Goal: Task Accomplishment & Management: Manage account settings

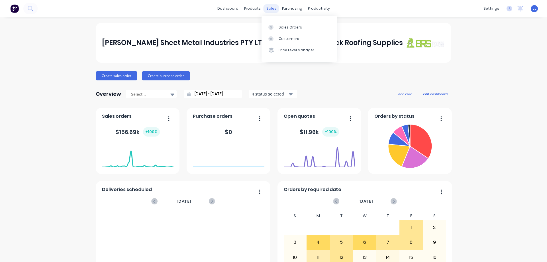
click at [272, 7] on div "sales" at bounding box center [272, 8] width 16 height 9
click at [293, 27] on div "Sales Orders" at bounding box center [290, 27] width 23 height 5
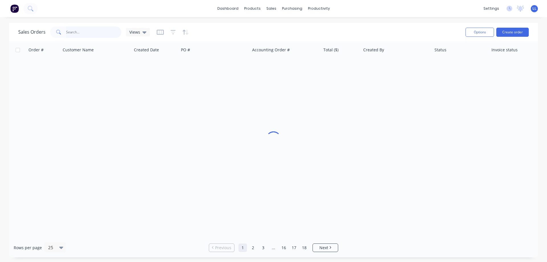
click at [84, 32] on input "text" at bounding box center [94, 32] width 56 height 11
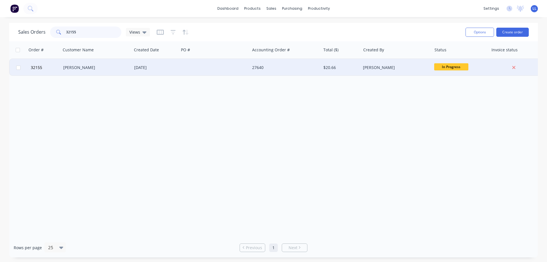
type input "32155"
click at [198, 65] on div at bounding box center [214, 67] width 71 height 17
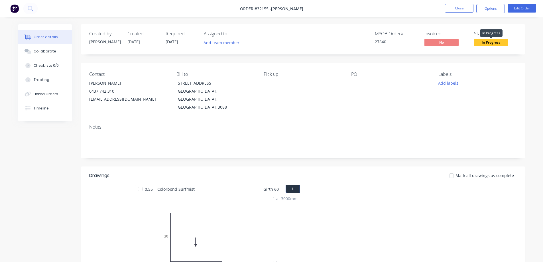
click at [492, 42] on span "In Progress" at bounding box center [491, 42] width 34 height 7
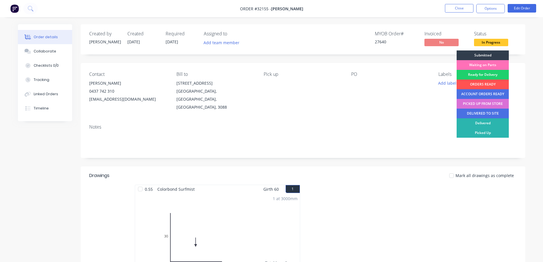
drag, startPoint x: 490, startPoint y: 105, endPoint x: 489, endPoint y: 96, distance: 9.2
click at [490, 105] on div "PICKED UP FROM STORE" at bounding box center [483, 104] width 52 height 10
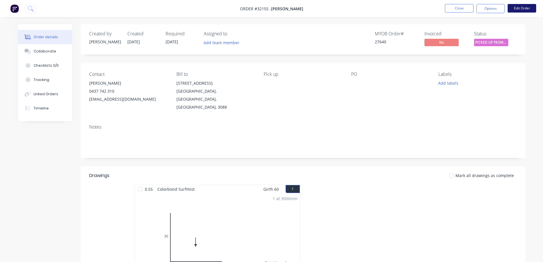
click at [517, 7] on button "Edit Order" at bounding box center [522, 8] width 29 height 9
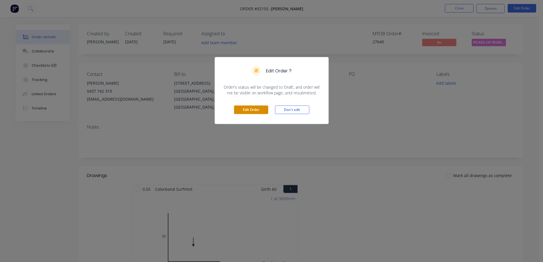
click at [256, 111] on button "Edit Order" at bounding box center [251, 109] width 34 height 9
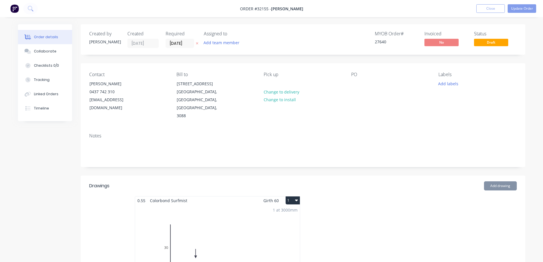
scroll to position [143, 0]
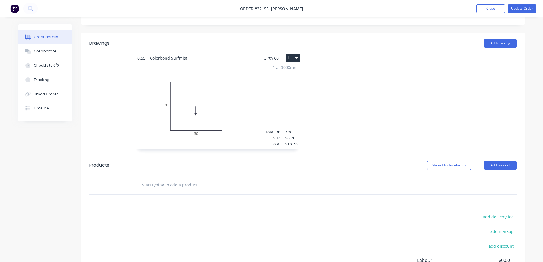
click at [172, 179] on input "text" at bounding box center [199, 184] width 114 height 11
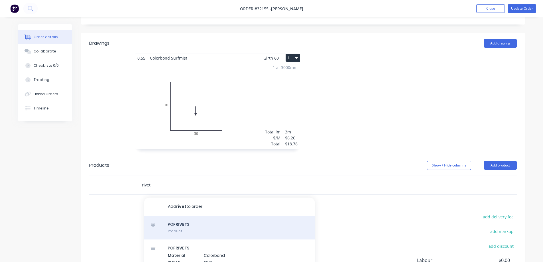
type input "rivet"
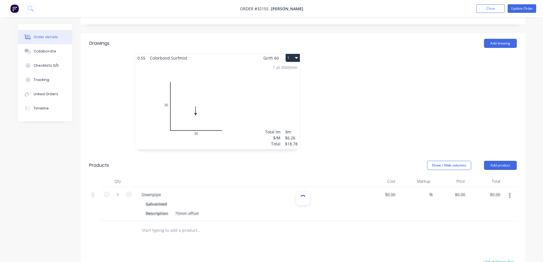
scroll to position [205, 0]
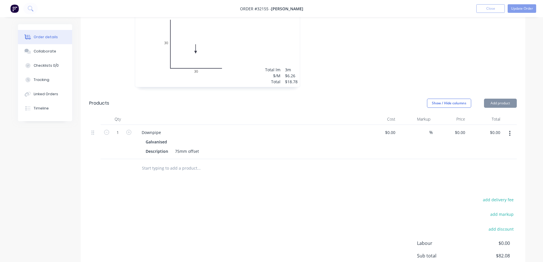
type input "$63.30"
click at [511, 128] on button "button" at bounding box center [509, 133] width 13 height 10
drag, startPoint x: 484, startPoint y: 164, endPoint x: 476, endPoint y: 164, distance: 8.0
click at [483, 178] on div "Delete" at bounding box center [490, 182] width 44 height 8
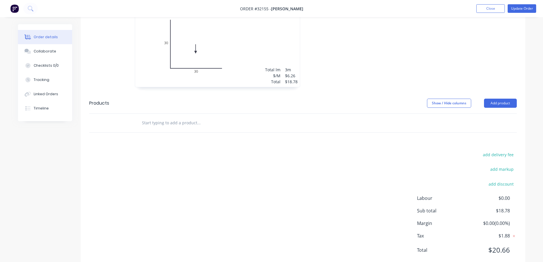
click at [168, 117] on input "text" at bounding box center [199, 122] width 114 height 11
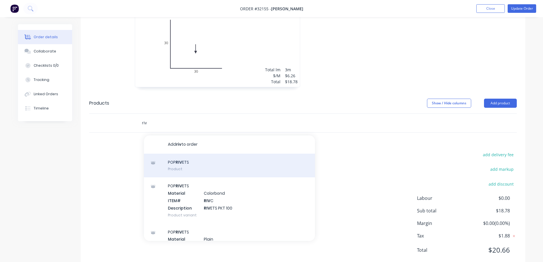
type input "riv"
click at [188, 154] on div "POP RIV ETS Product" at bounding box center [229, 166] width 171 height 24
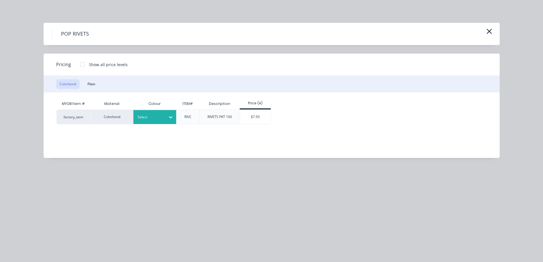
click at [166, 115] on div at bounding box center [171, 117] width 10 height 9
click at [170, 118] on icon at bounding box center [171, 117] width 6 height 6
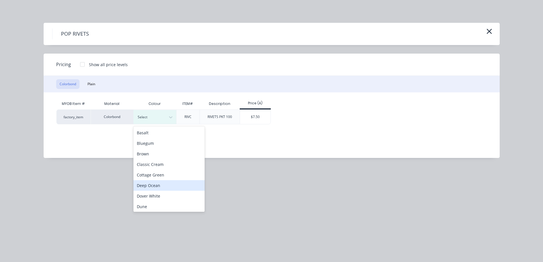
scroll to position [143, 0]
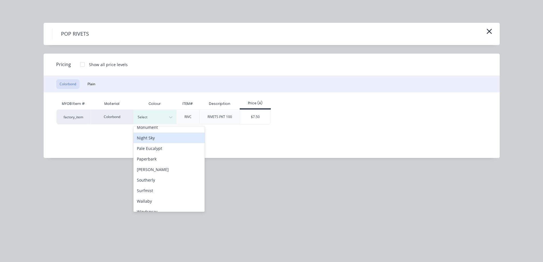
click at [163, 138] on div "Night Sky" at bounding box center [168, 138] width 71 height 11
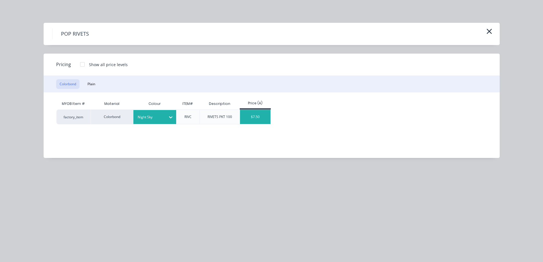
click at [260, 117] on div "$7.50" at bounding box center [255, 117] width 31 height 14
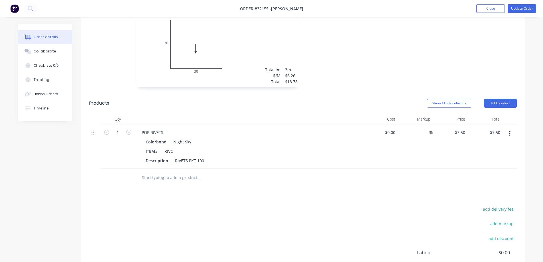
click at [165, 172] on input "text" at bounding box center [199, 177] width 114 height 11
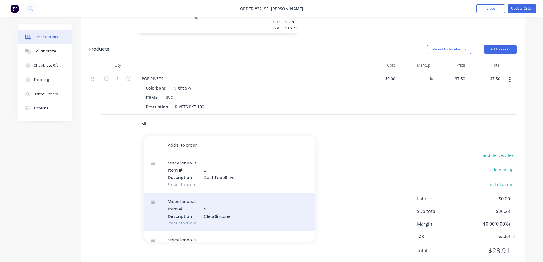
scroll to position [259, 0]
type input "sil"
click at [249, 204] on div "Miscellaneous Item # Sil Description Clear Sil icone Product variant" at bounding box center [229, 211] width 171 height 38
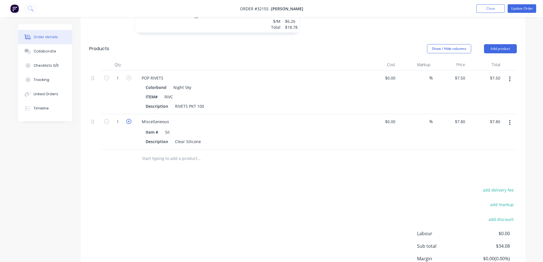
click at [130, 119] on icon "button" at bounding box center [128, 121] width 5 height 5
type input "2"
type input "$15.60"
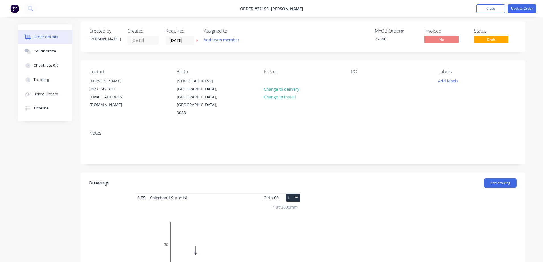
scroll to position [3, 0]
click at [522, 9] on button "Update Order" at bounding box center [522, 8] width 29 height 9
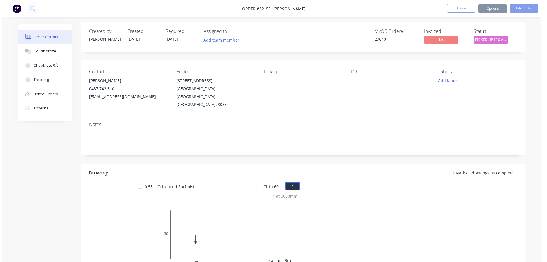
scroll to position [0, 0]
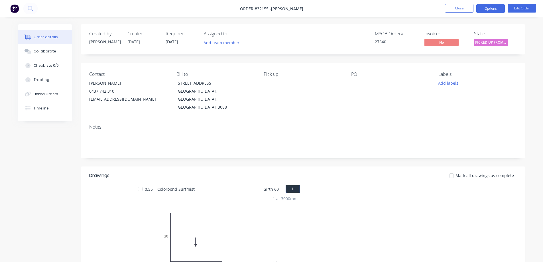
click at [491, 9] on button "Options" at bounding box center [490, 8] width 29 height 9
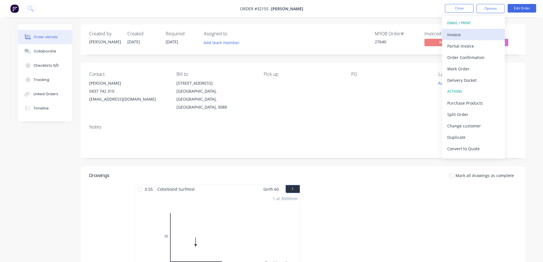
click at [470, 36] on div "Invoice" at bounding box center [473, 35] width 52 height 8
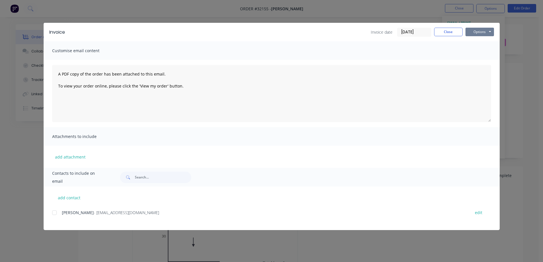
click at [475, 33] on button "Options" at bounding box center [480, 32] width 29 height 9
click at [487, 50] on button "Print" at bounding box center [484, 51] width 36 height 9
click at [450, 33] on button "Close" at bounding box center [448, 32] width 29 height 9
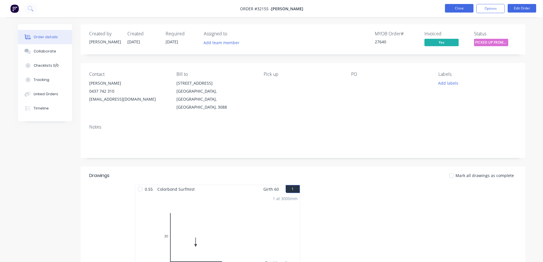
click at [457, 9] on button "Close" at bounding box center [459, 8] width 29 height 9
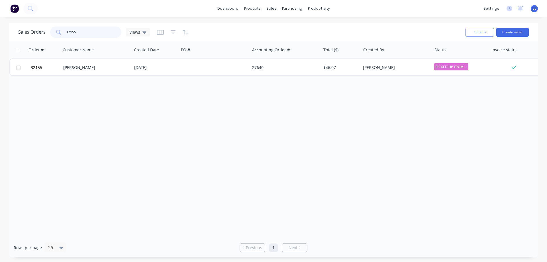
click at [95, 35] on input "32155" at bounding box center [94, 32] width 56 height 11
type input "3"
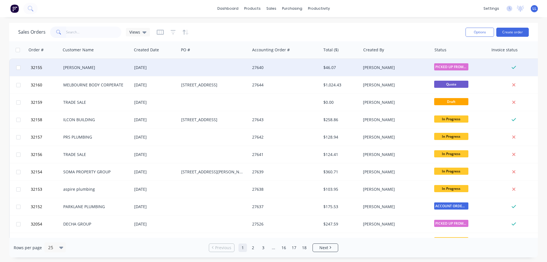
click at [332, 66] on div "$46.07" at bounding box center [340, 68] width 33 height 6
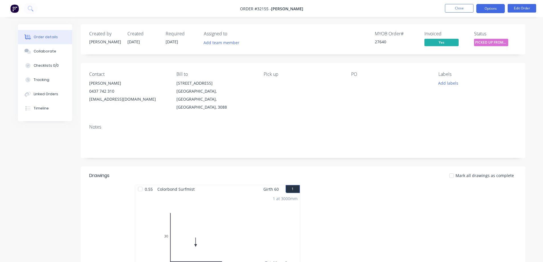
click at [487, 11] on button "Options" at bounding box center [490, 8] width 29 height 9
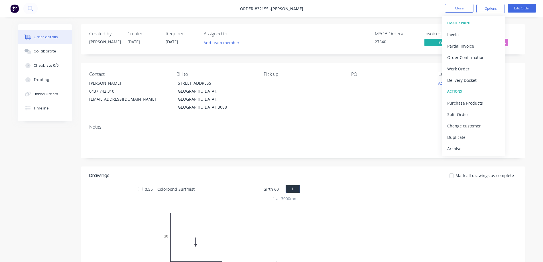
click at [459, 143] on button "Archive" at bounding box center [473, 148] width 63 height 11
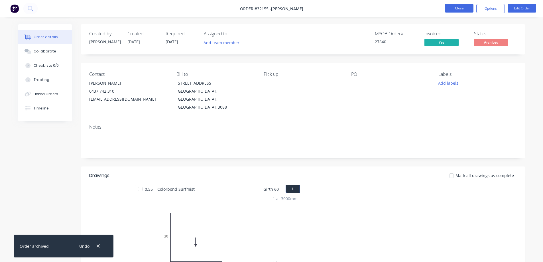
click at [455, 7] on button "Close" at bounding box center [459, 8] width 29 height 9
